Goal: Check status: Check status

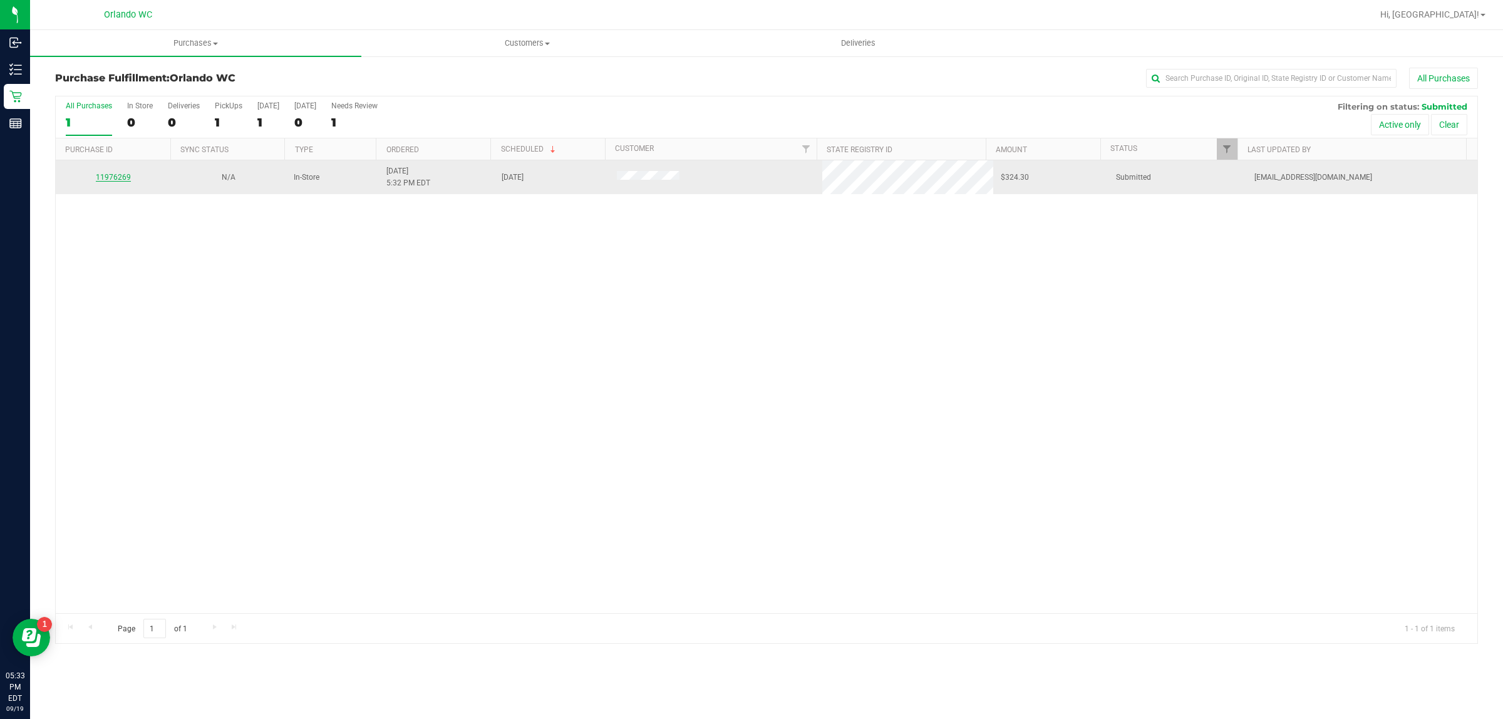
click at [119, 180] on link "11976269" at bounding box center [113, 177] width 35 height 9
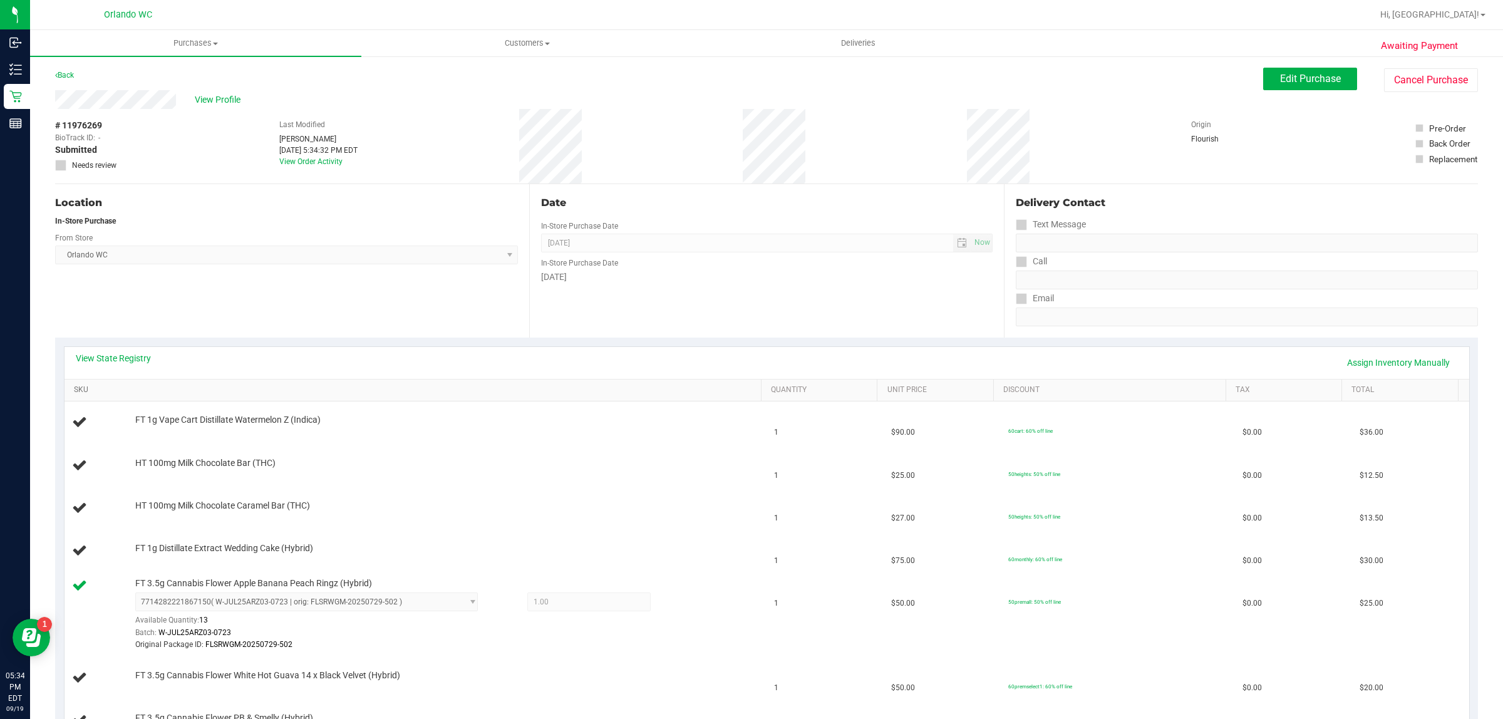
click at [470, 392] on link "SKU" at bounding box center [415, 390] width 683 height 10
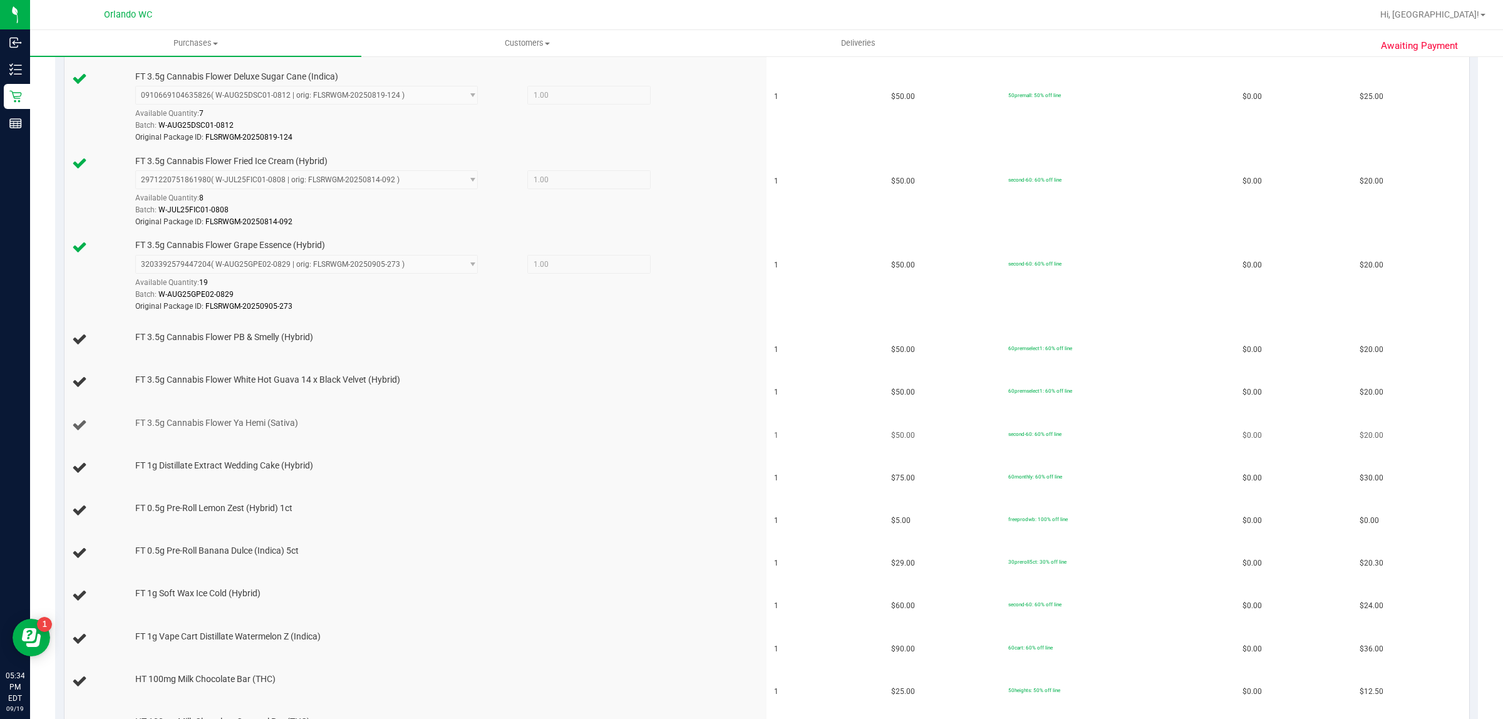
scroll to position [626, 0]
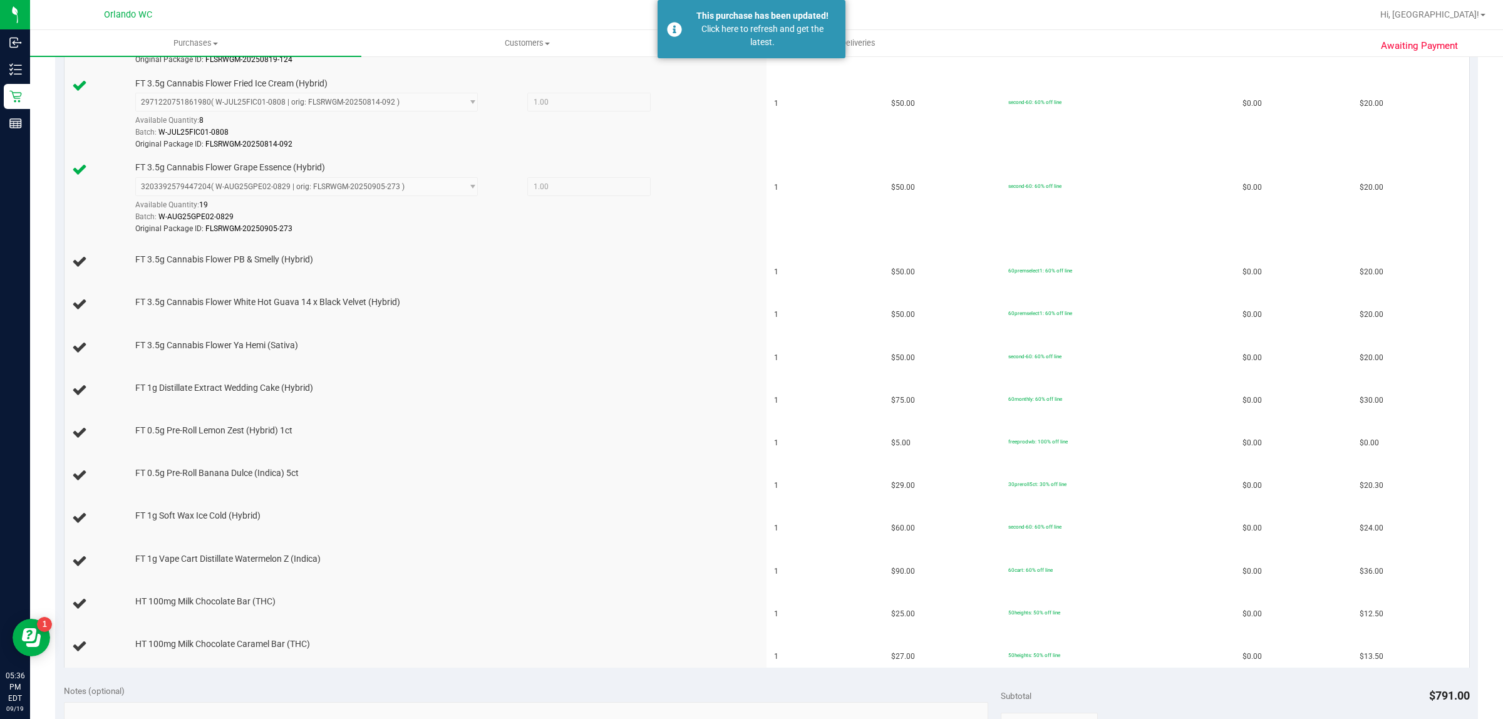
click at [586, 677] on div "View State Registry Assign Inventory Manually SKU Quantity Unit Price Discount …" at bounding box center [766, 193] width 1423 height 965
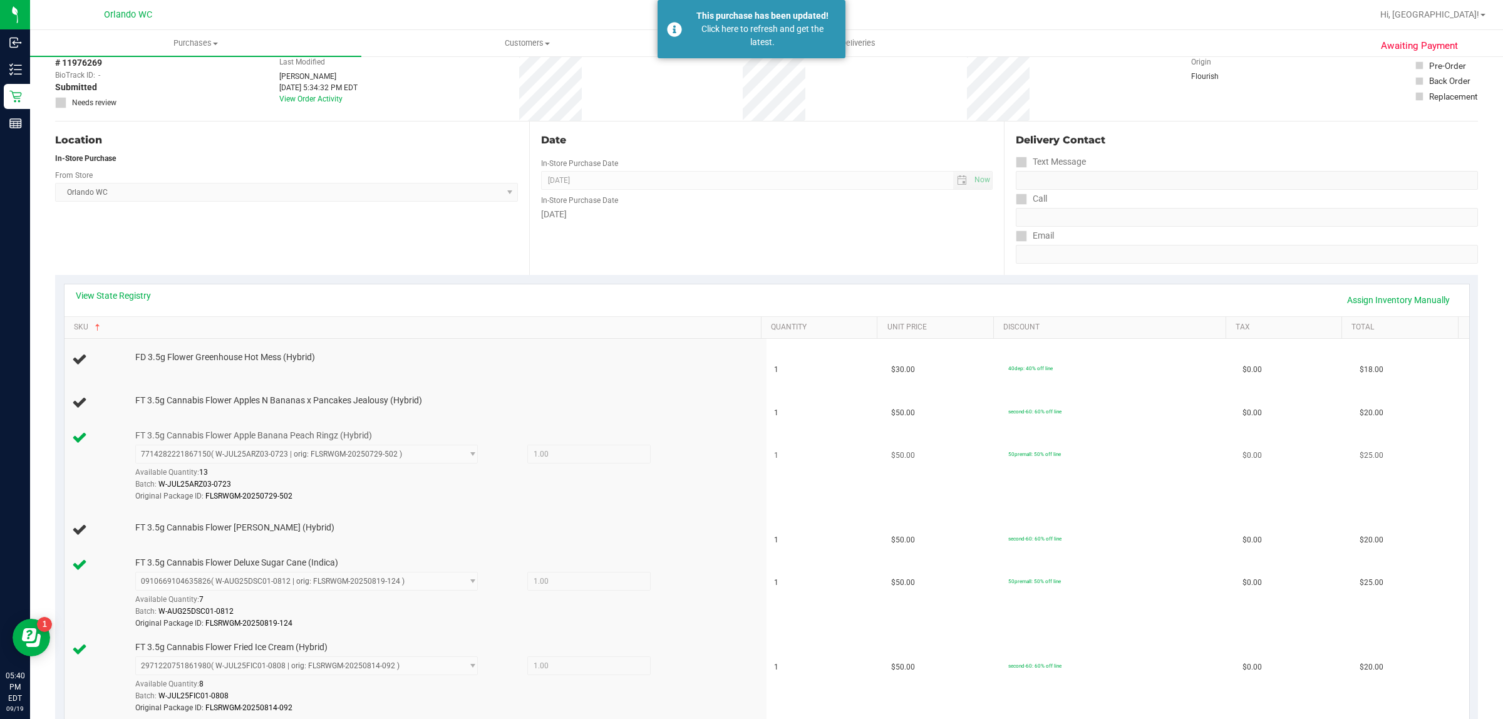
scroll to position [0, 0]
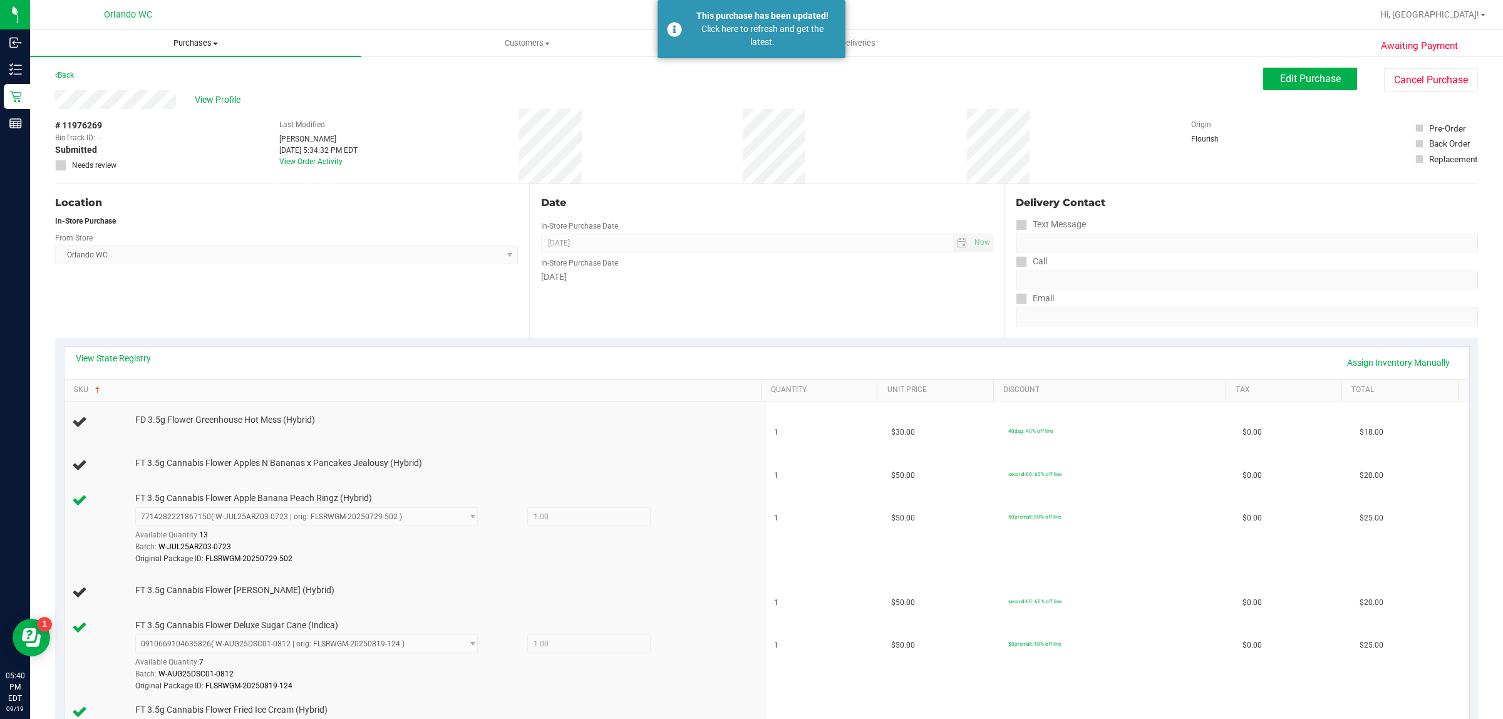
click at [216, 38] on span "Purchases" at bounding box center [195, 43] width 331 height 11
click at [133, 85] on li "Fulfillment" at bounding box center [195, 90] width 331 height 15
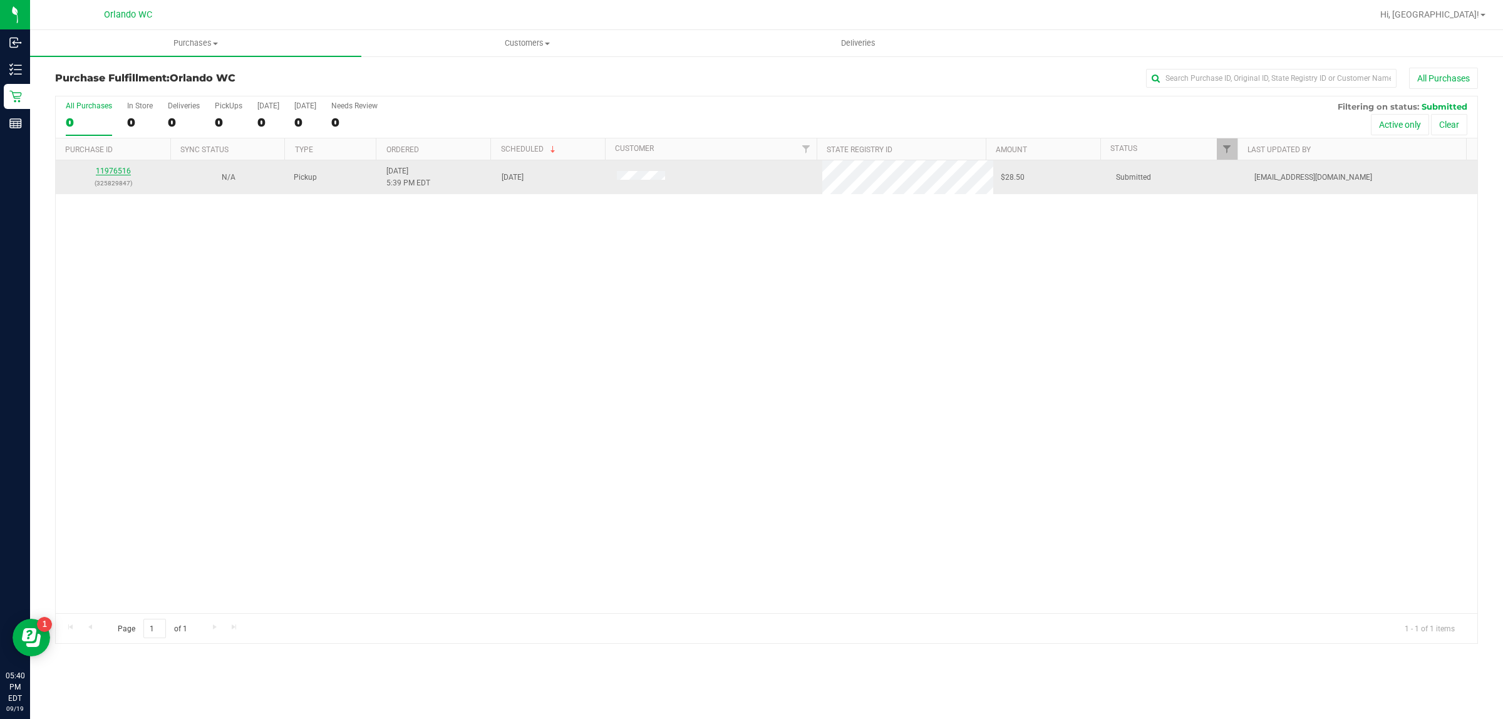
click at [115, 174] on link "11976516" at bounding box center [113, 171] width 35 height 9
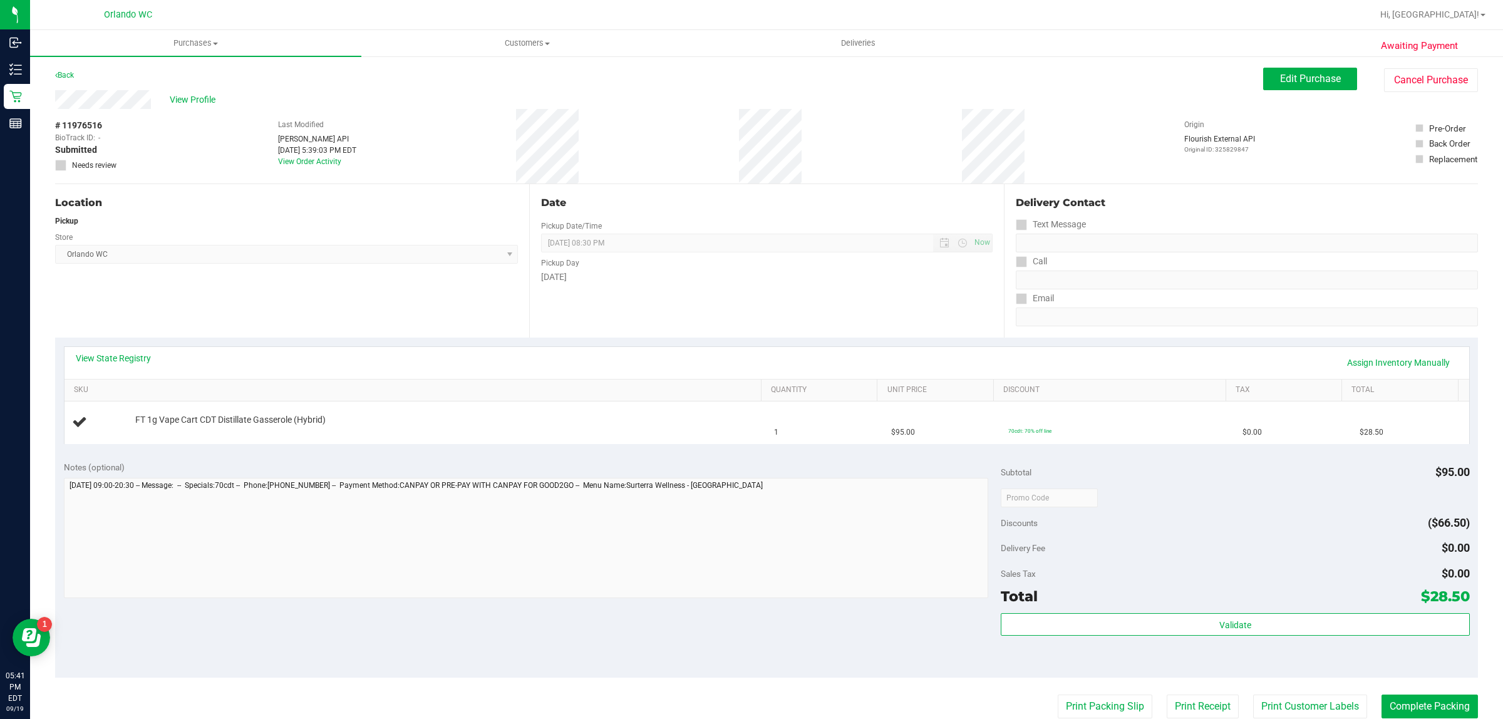
click at [282, 677] on div "Notes (optional) Subtotal $95.00 Discounts ($66.50) Delivery Fee $0.00 Sales Ta…" at bounding box center [766, 565] width 1423 height 226
click at [193, 45] on span "Purchases" at bounding box center [195, 43] width 331 height 11
click at [132, 88] on li "Fulfillment" at bounding box center [195, 90] width 331 height 15
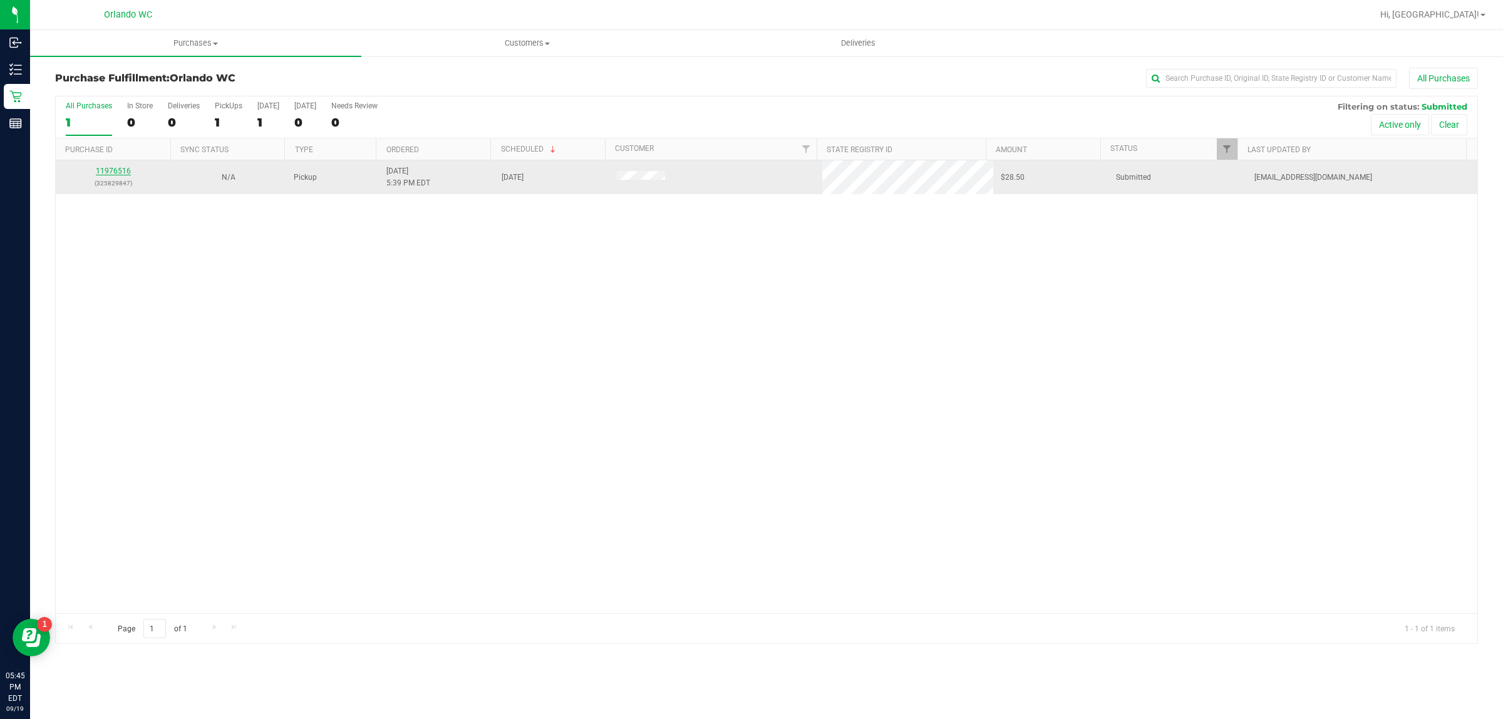
click at [124, 171] on link "11976516" at bounding box center [113, 171] width 35 height 9
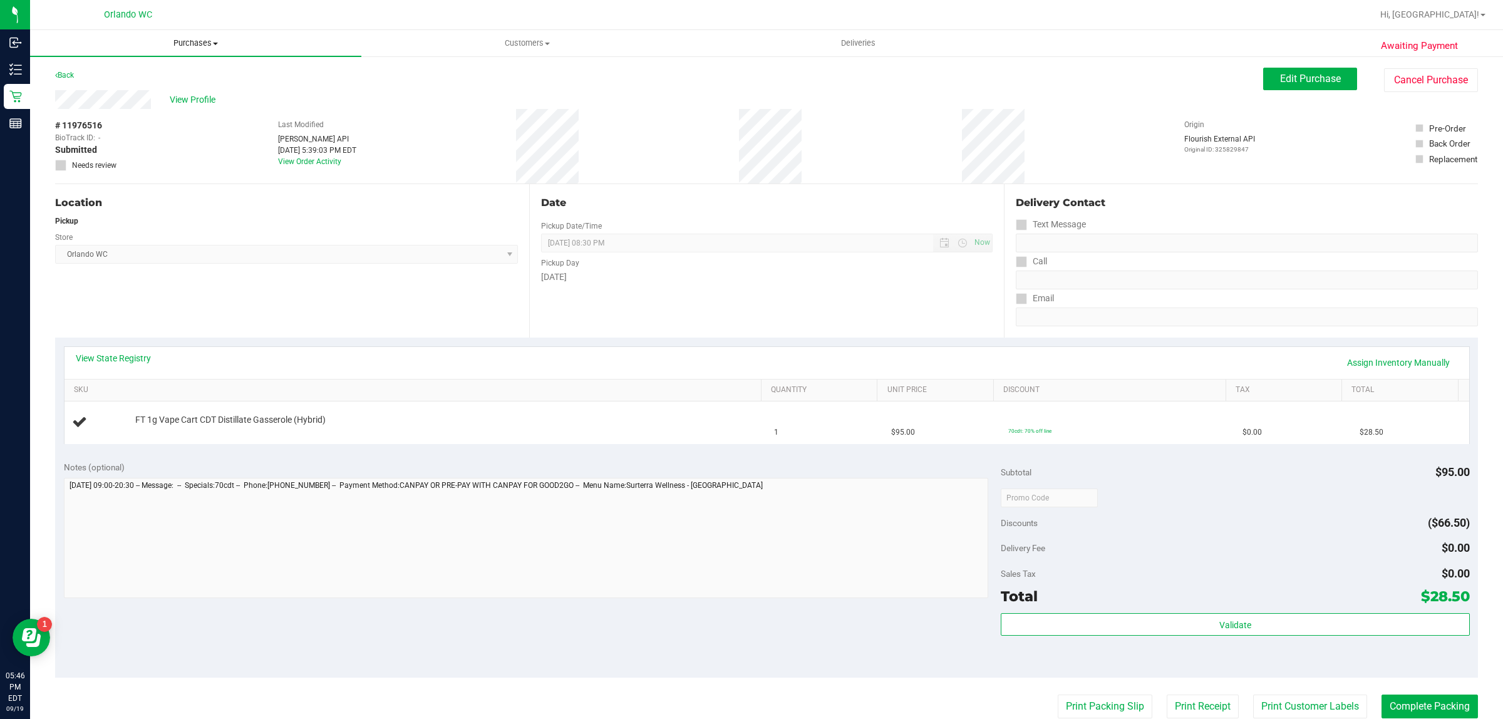
click at [197, 46] on span "Purchases" at bounding box center [195, 43] width 331 height 11
click at [90, 93] on span "Fulfillment" at bounding box center [69, 90] width 78 height 11
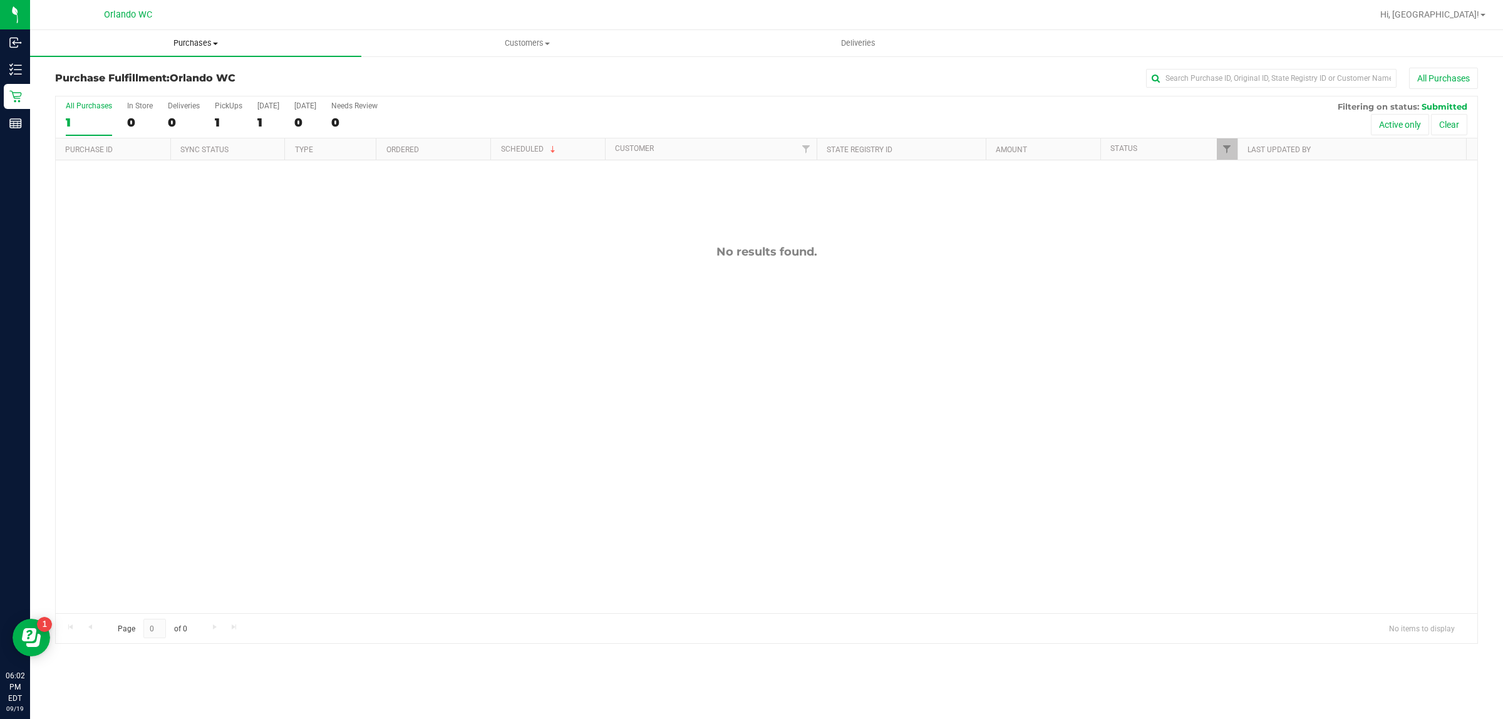
click at [177, 46] on span "Purchases" at bounding box center [195, 43] width 331 height 11
click at [120, 259] on div "No results found." at bounding box center [767, 252] width 1422 height 14
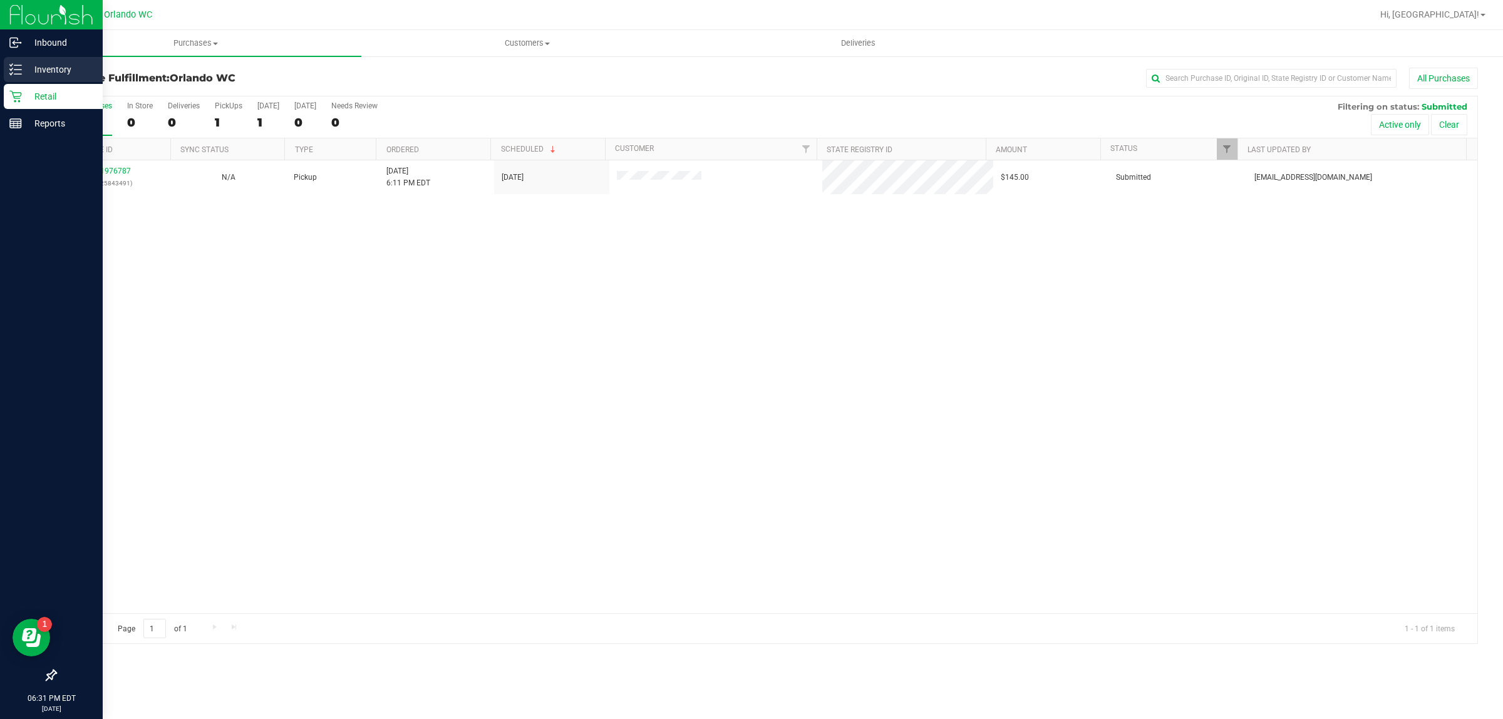
click at [43, 65] on p "Inventory" at bounding box center [59, 69] width 75 height 15
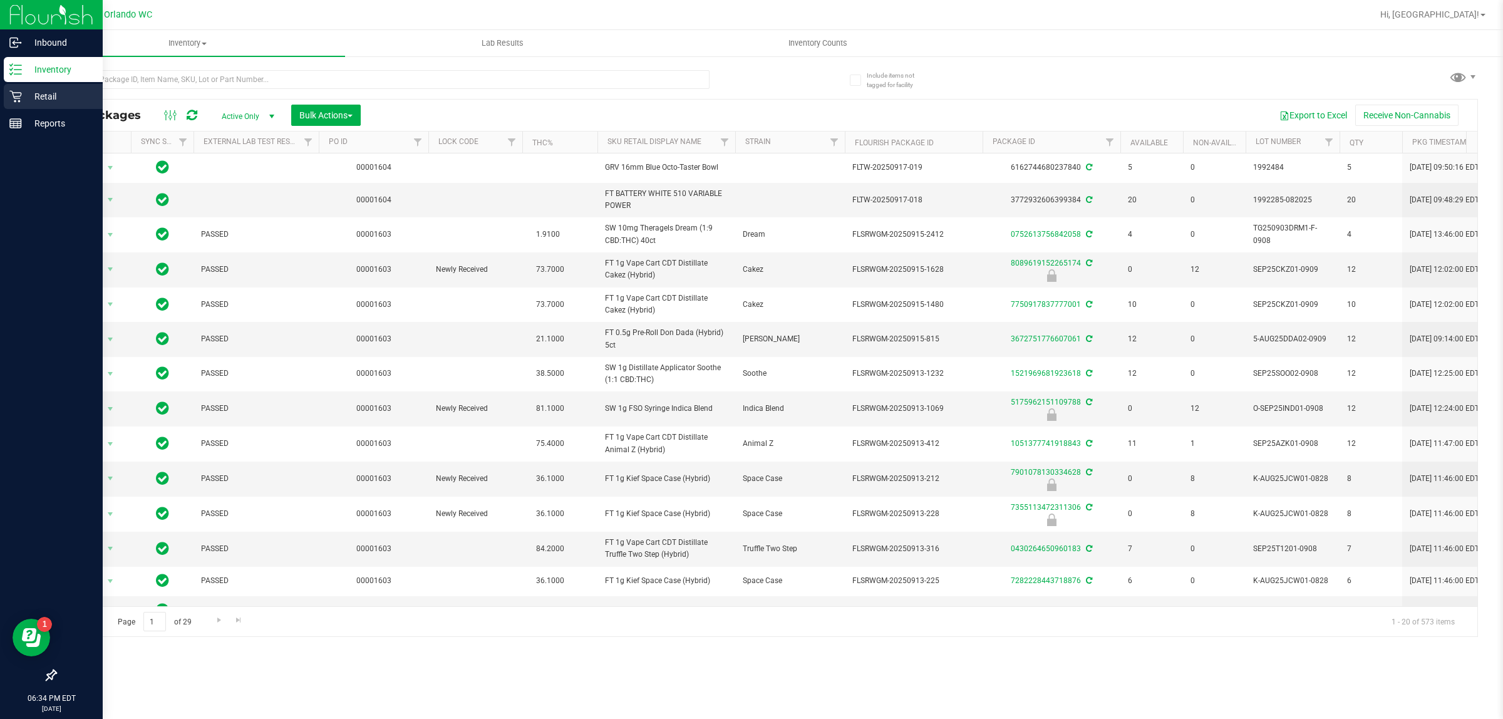
click at [56, 95] on p "Retail" at bounding box center [59, 96] width 75 height 15
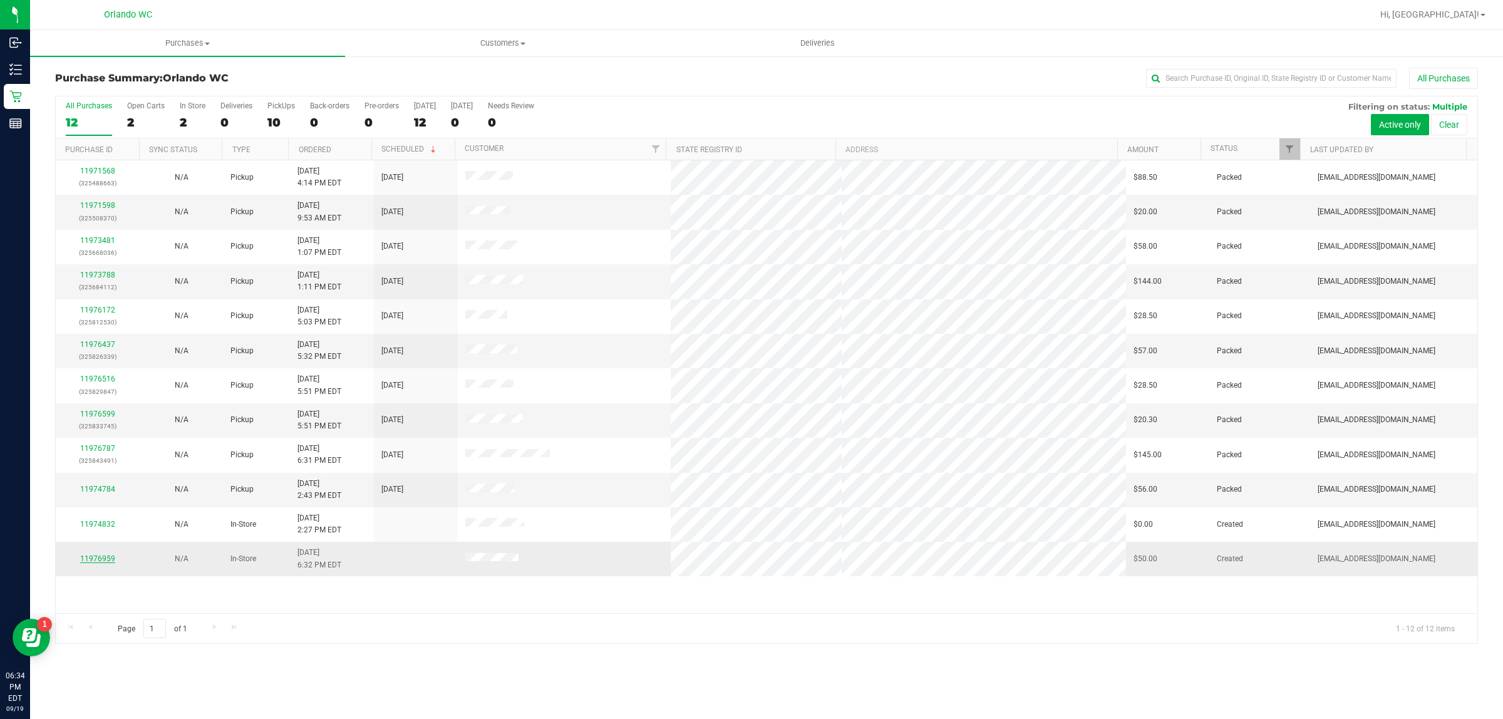
click at [108, 558] on link "11976959" at bounding box center [97, 558] width 35 height 9
